Goal: Information Seeking & Learning: Find specific fact

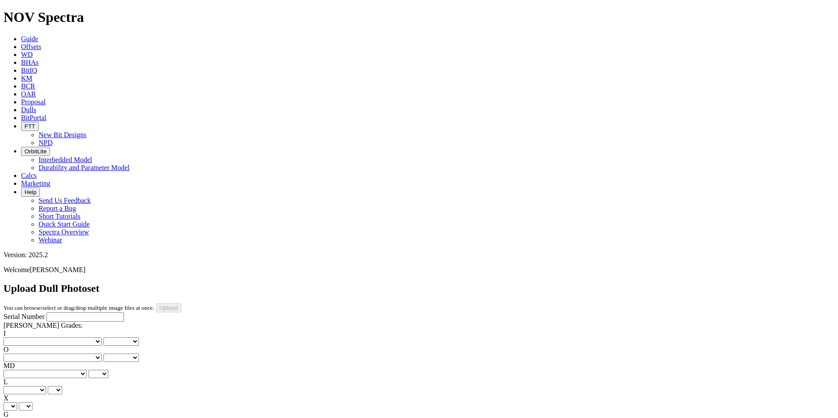
scroll to position [192, 0]
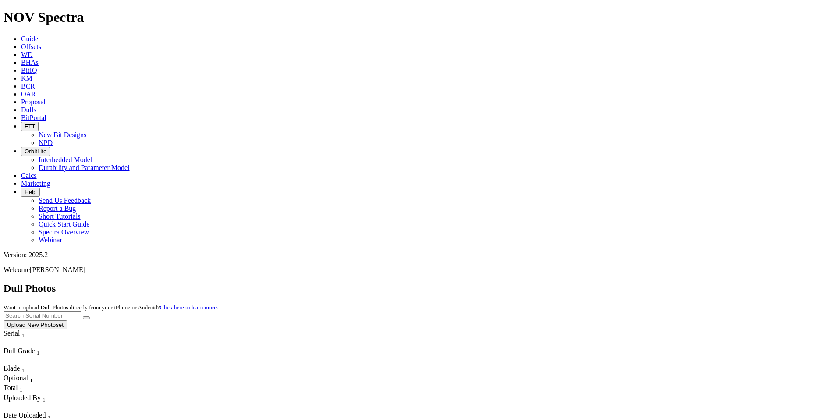
click at [81, 311] on input "text" at bounding box center [43, 315] width 78 height 9
type input "a307823"
click at [90, 316] on button "submit" at bounding box center [86, 317] width 7 height 3
